Goal: Task Accomplishment & Management: Manage account settings

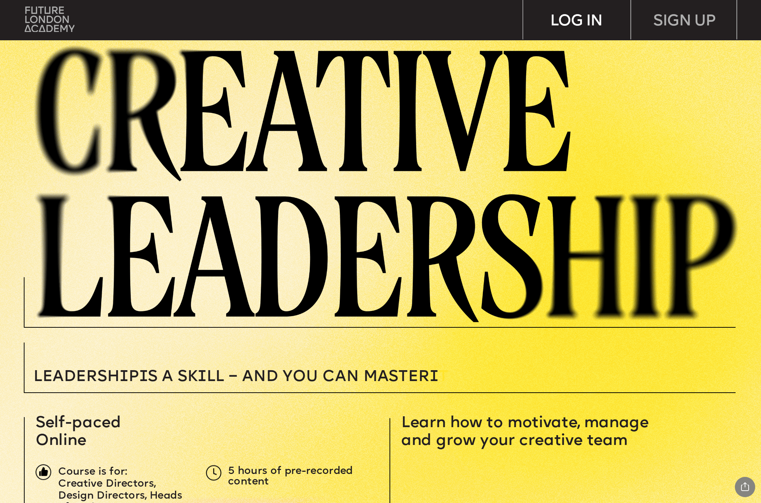
click at [567, 22] on div "LOG IN" at bounding box center [576, 19] width 107 height 39
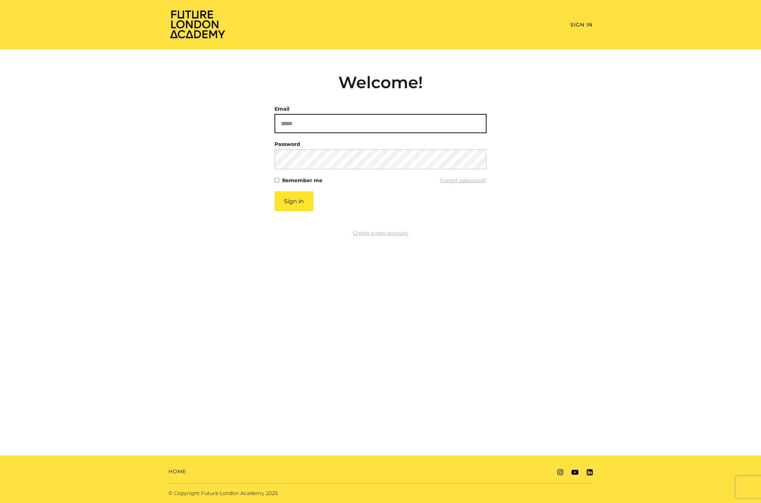
type input "**********"
click at [296, 204] on button "Sign in" at bounding box center [293, 201] width 39 height 20
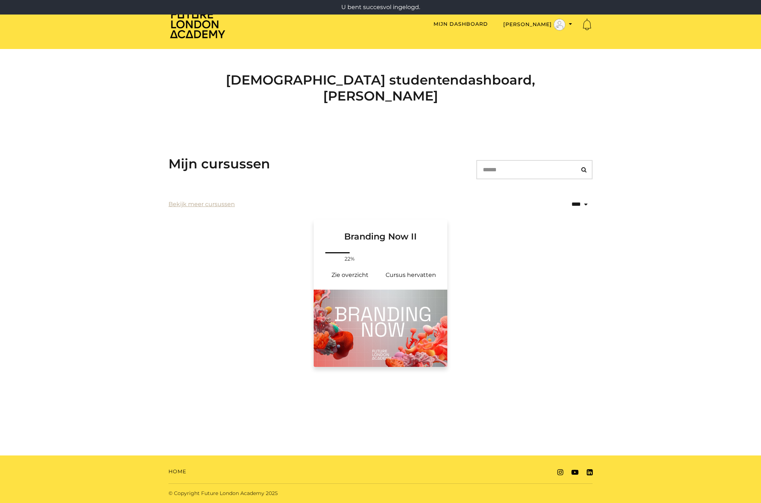
click at [365, 291] on img at bounding box center [381, 329] width 134 height 78
